Goal: Find contact information: Find contact information

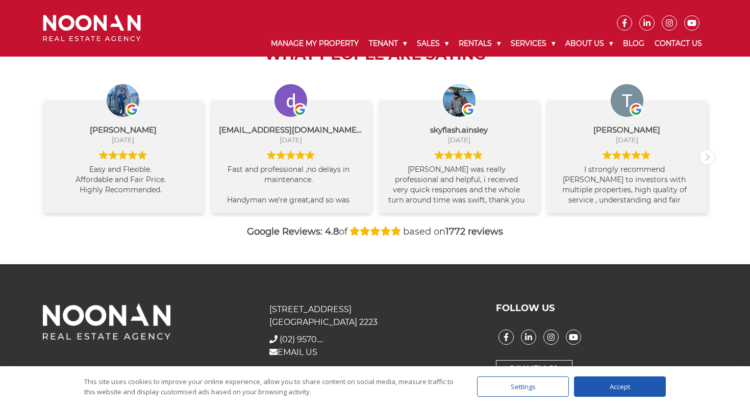
scroll to position [1098, 0]
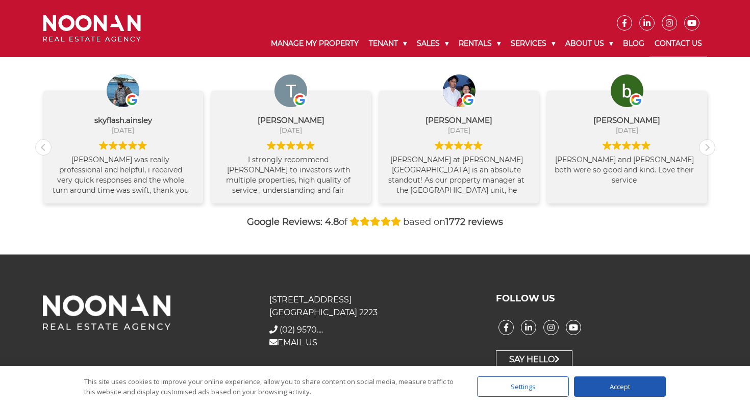
click at [672, 43] on link "Contact Us" at bounding box center [678, 44] width 58 height 27
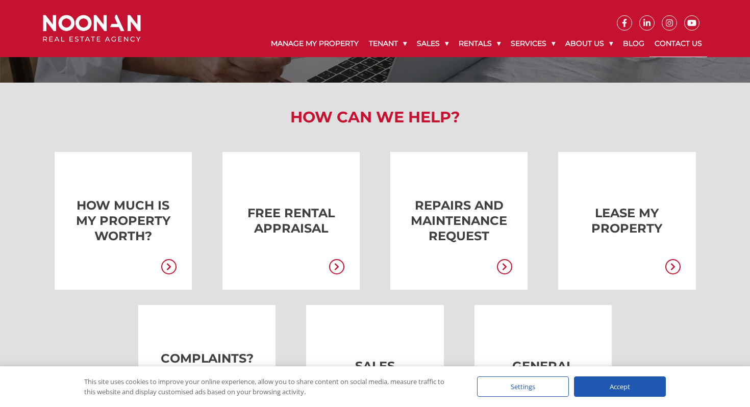
scroll to position [123, 0]
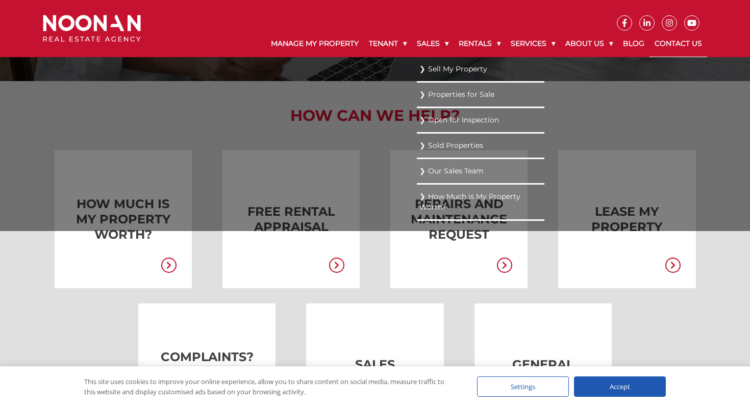
click at [448, 173] on link "Our Sales Team" at bounding box center [480, 171] width 122 height 14
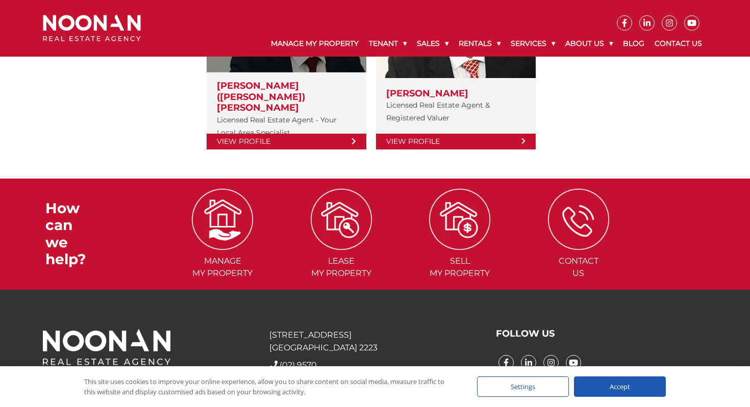
scroll to position [314, 0]
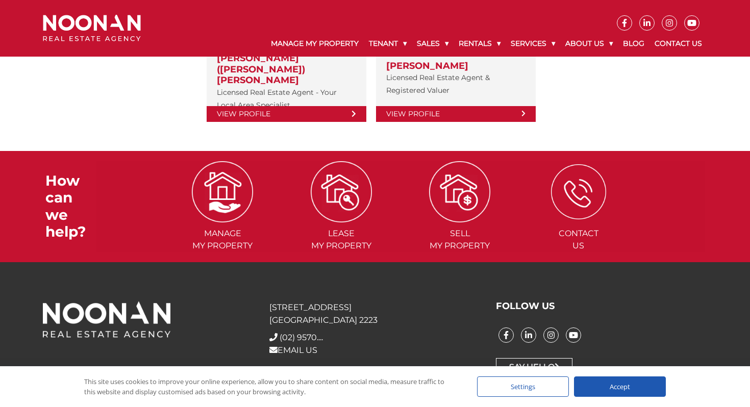
click at [586, 177] on img at bounding box center [578, 191] width 55 height 55
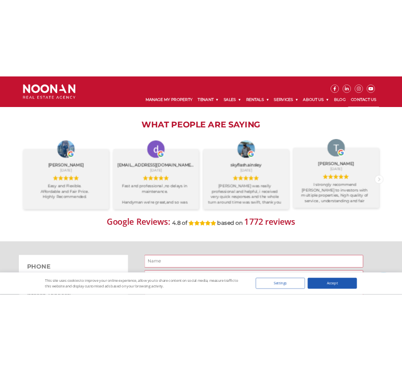
scroll to position [1008, 0]
